Goal: Information Seeking & Learning: Learn about a topic

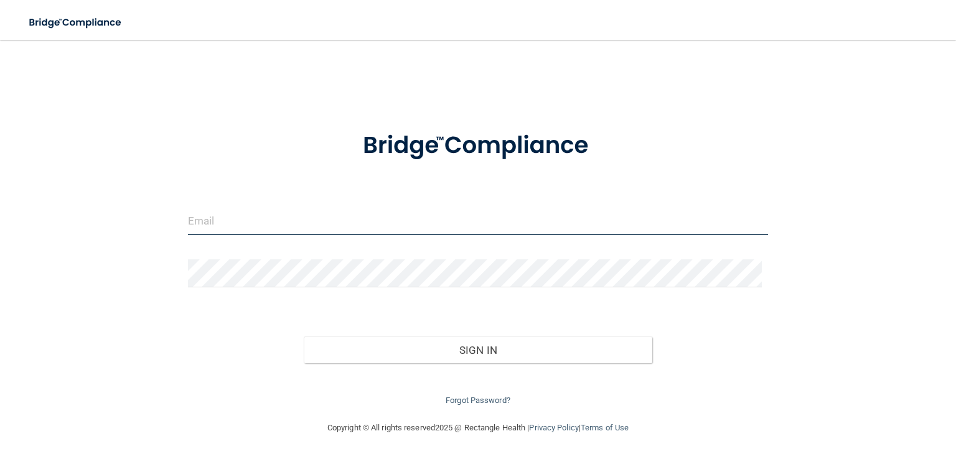
click at [192, 228] on input "email" at bounding box center [478, 221] width 580 height 28
type input "[EMAIL_ADDRESS][DOMAIN_NAME]"
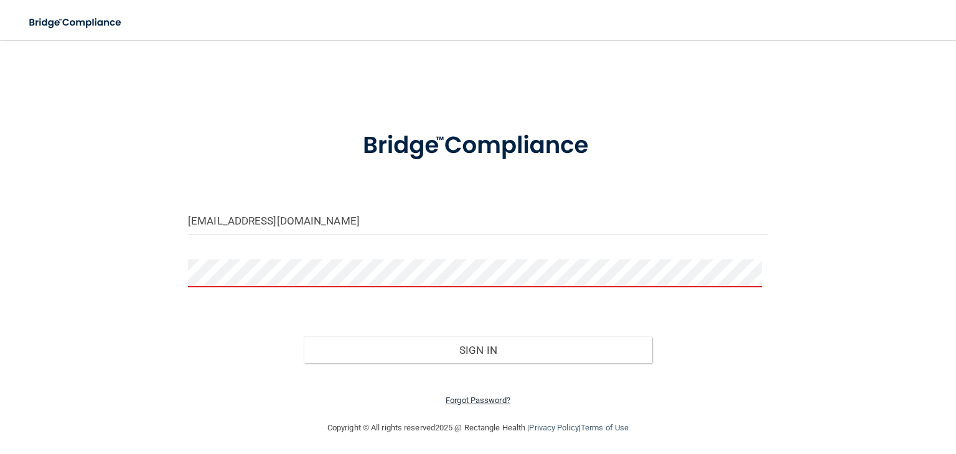
click at [481, 402] on link "Forgot Password?" at bounding box center [478, 400] width 65 height 9
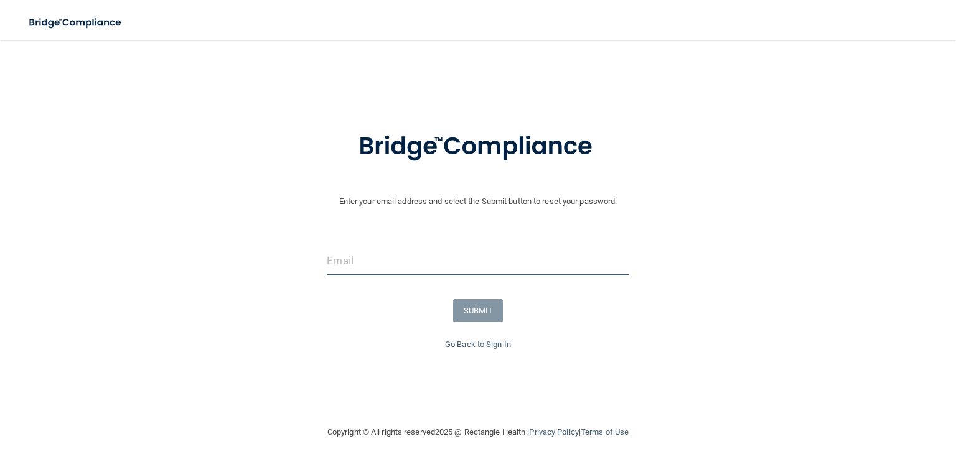
click at [380, 266] on input "email" at bounding box center [478, 261] width 302 height 28
type input "slentvo@aol.com"
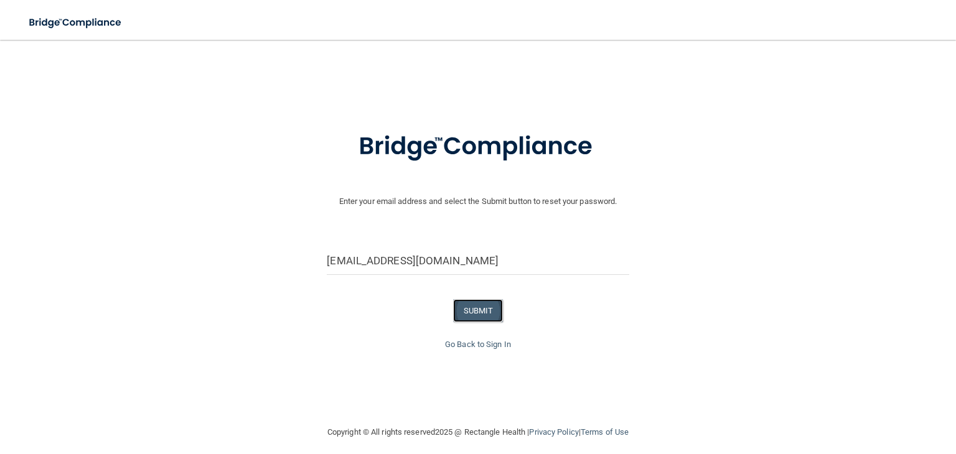
click at [478, 302] on button "SUBMIT" at bounding box center [478, 310] width 50 height 23
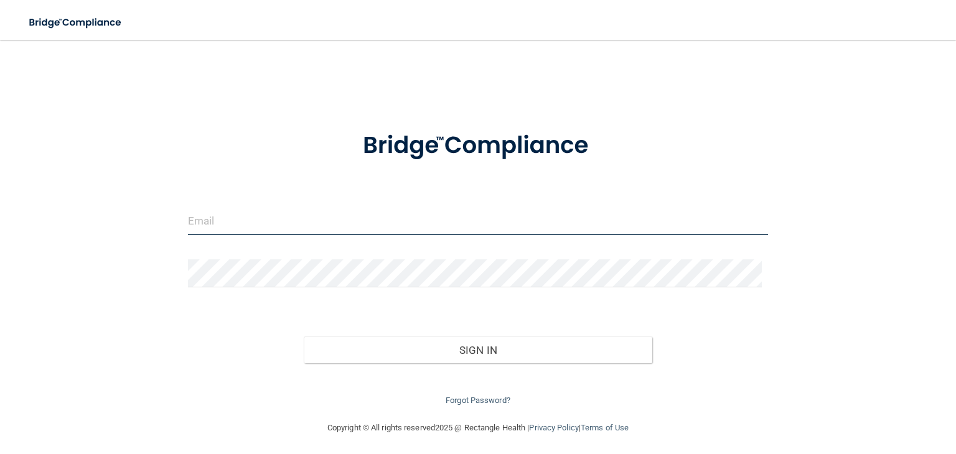
click at [220, 222] on input "email" at bounding box center [478, 221] width 580 height 28
type input "[EMAIL_ADDRESS][DOMAIN_NAME]"
click at [612, 100] on div "Invalid email/password. You don't have permission to access that page. Sign In …" at bounding box center [478, 230] width 906 height 356
click at [232, 215] on input "email" at bounding box center [478, 221] width 580 height 28
type input "[EMAIL_ADDRESS][DOMAIN_NAME]"
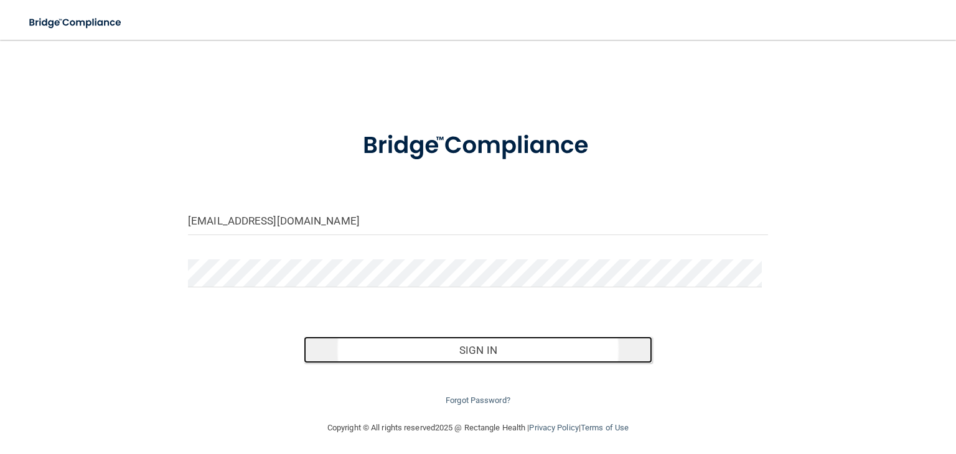
click at [403, 349] on button "Sign In" at bounding box center [478, 350] width 348 height 27
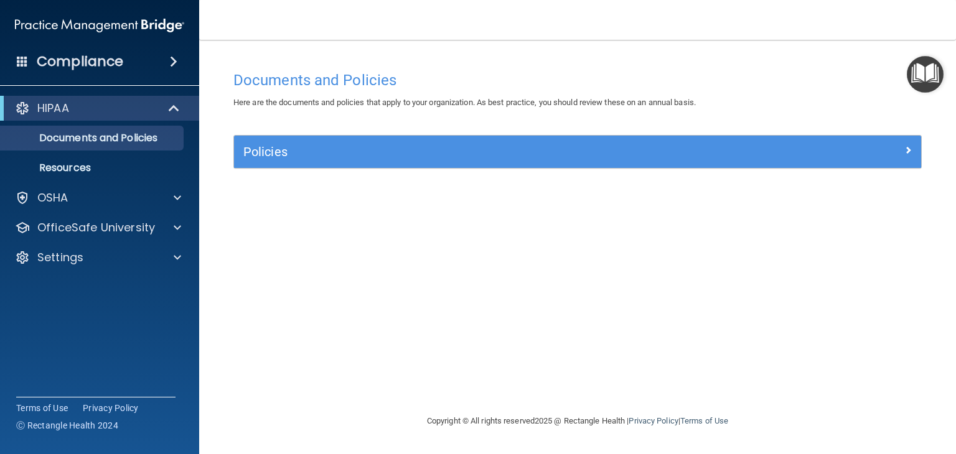
click at [820, 228] on div "Documents and Policies Here are the documents and policies that apply to your o…" at bounding box center [577, 239] width 707 height 349
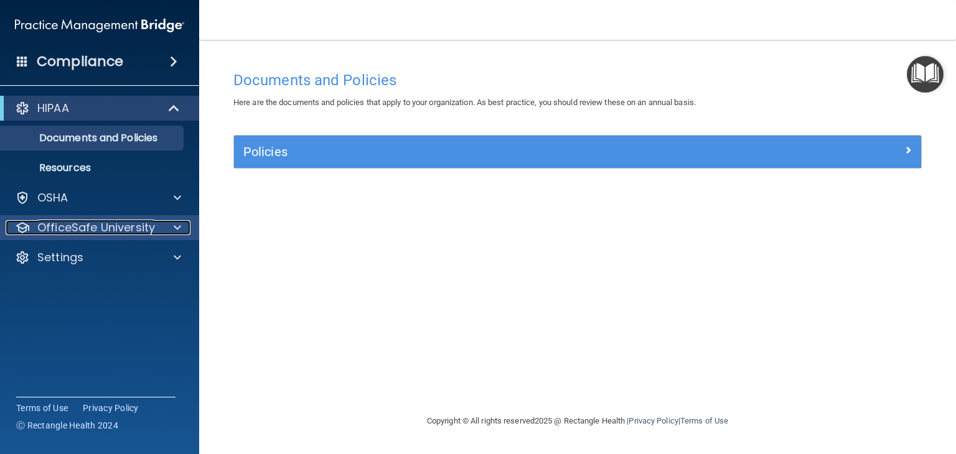
click at [172, 224] on div at bounding box center [175, 227] width 31 height 15
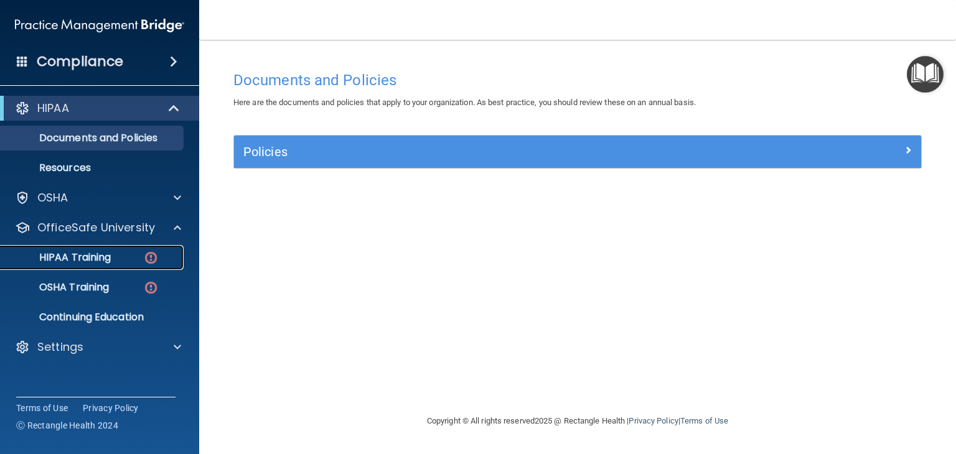
click at [91, 251] on p "HIPAA Training" at bounding box center [59, 257] width 103 height 12
